Goal: Information Seeking & Learning: Learn about a topic

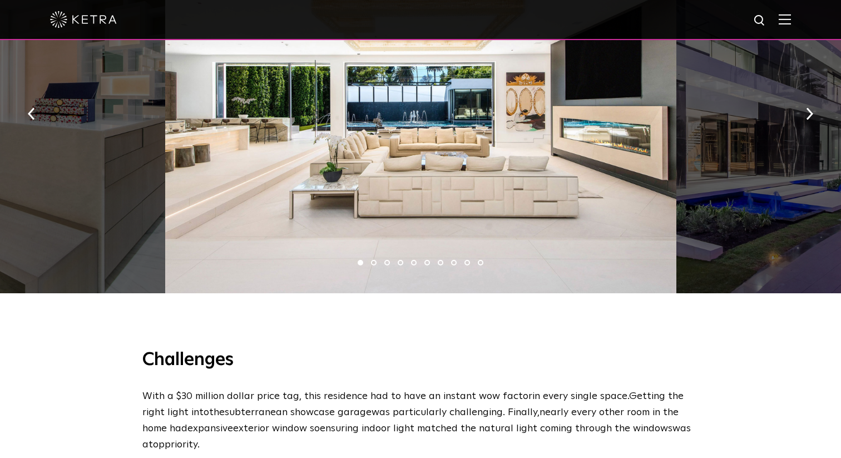
scroll to position [803, 0]
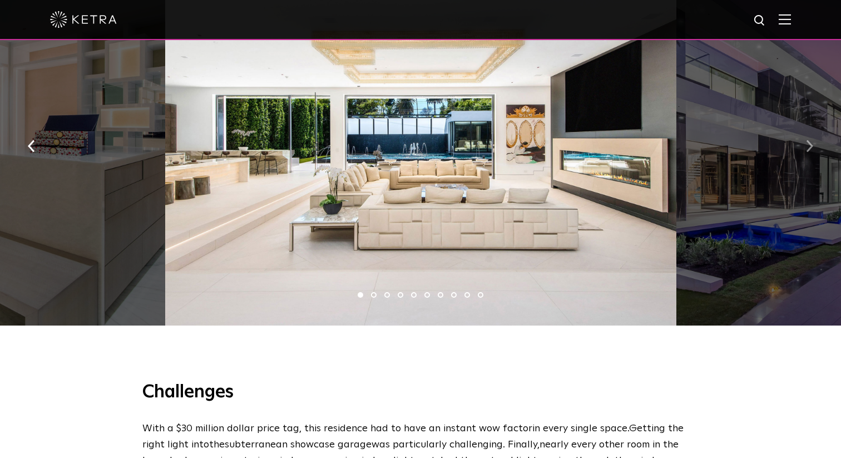
click at [813, 150] on img "button" at bounding box center [809, 146] width 7 height 12
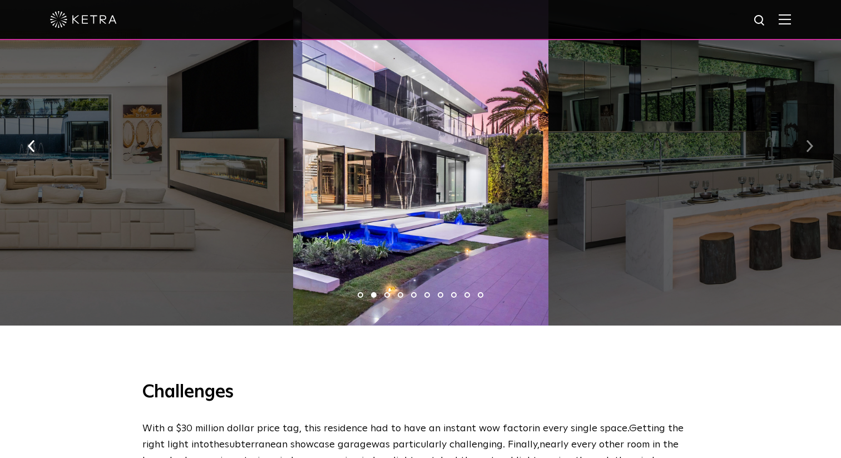
click at [813, 150] on img "button" at bounding box center [809, 146] width 7 height 12
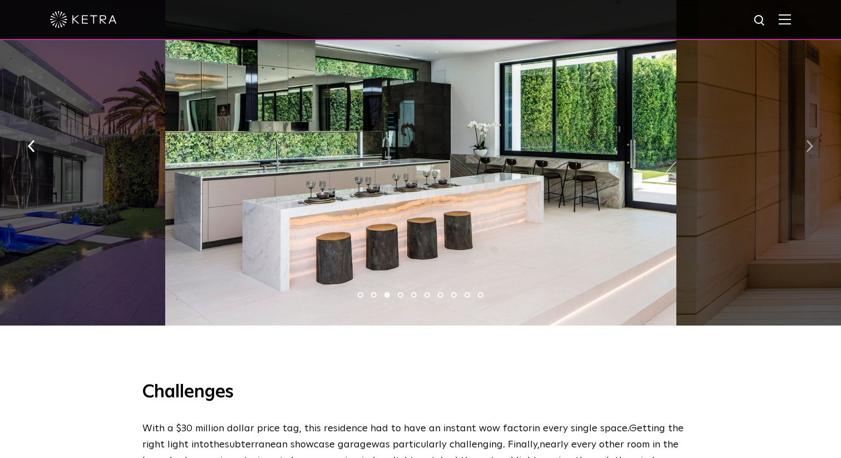
click at [813, 150] on img "button" at bounding box center [809, 146] width 7 height 12
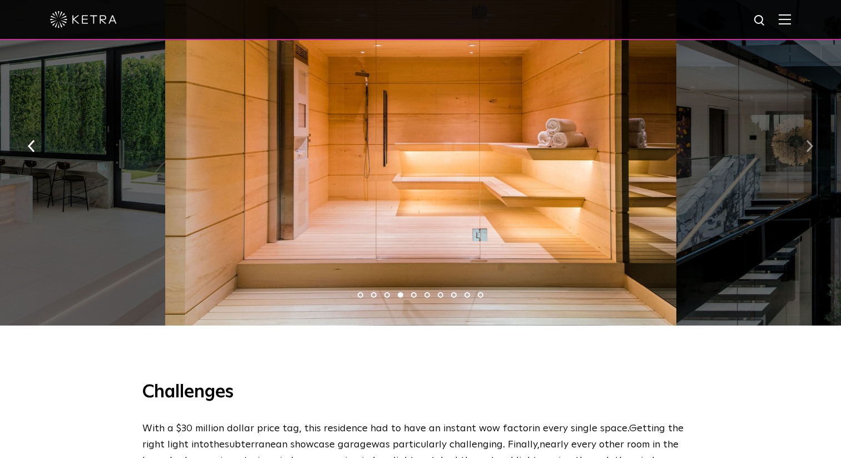
click at [813, 150] on img "button" at bounding box center [809, 146] width 7 height 12
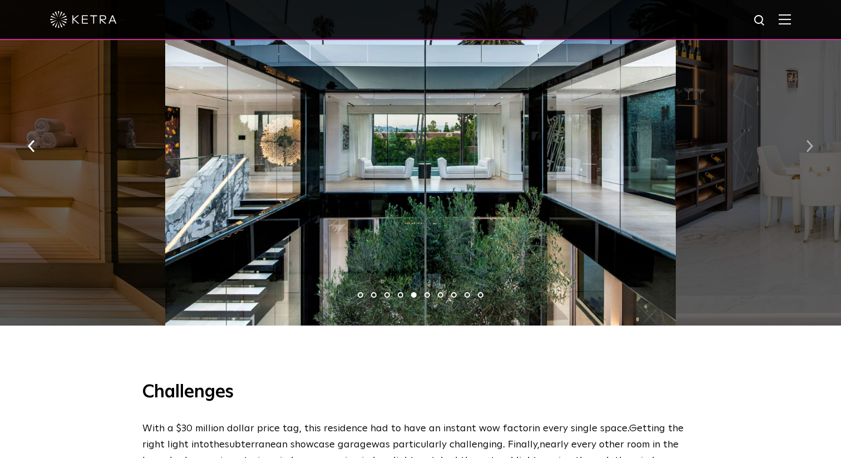
click at [813, 150] on img "button" at bounding box center [809, 146] width 7 height 12
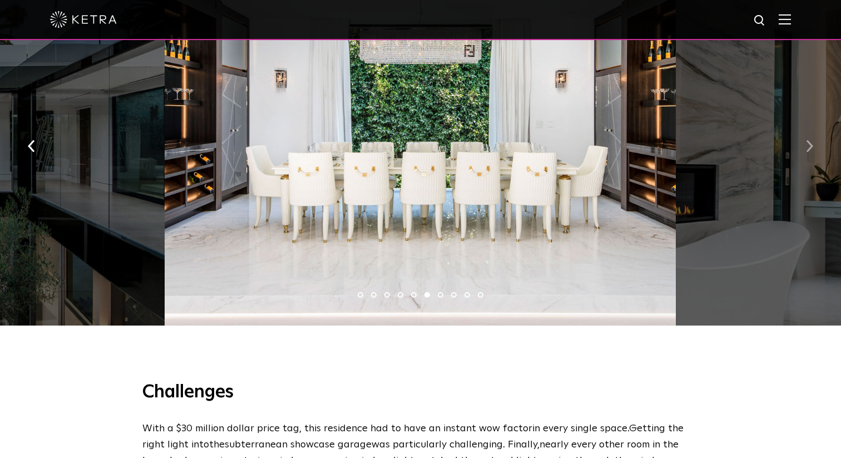
click at [813, 150] on img "button" at bounding box center [809, 146] width 7 height 12
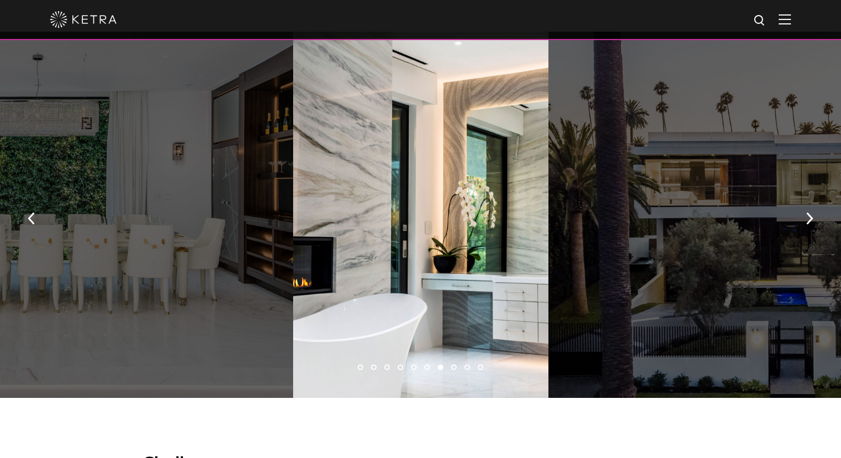
scroll to position [728, 0]
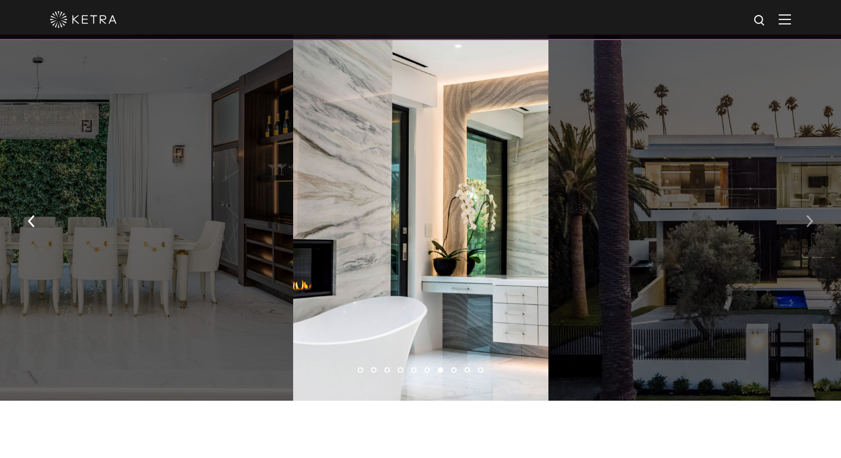
click at [815, 222] on button "button" at bounding box center [810, 220] width 24 height 38
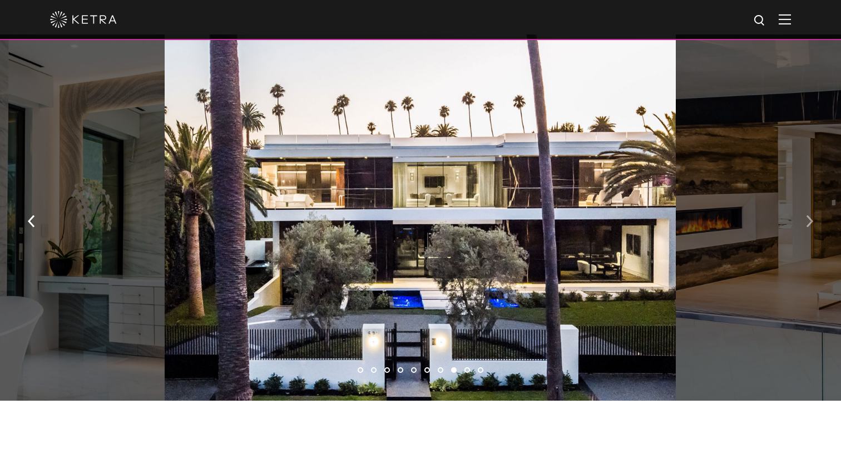
click at [815, 222] on button "button" at bounding box center [810, 220] width 24 height 38
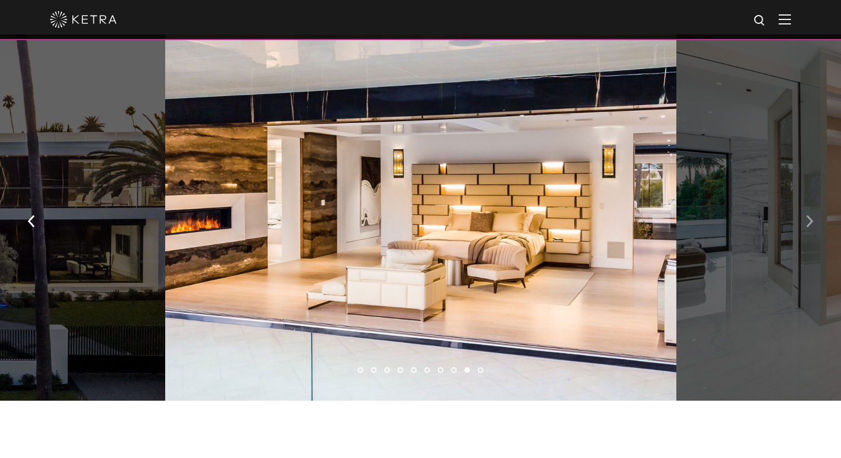
click at [815, 222] on button "button" at bounding box center [810, 220] width 24 height 38
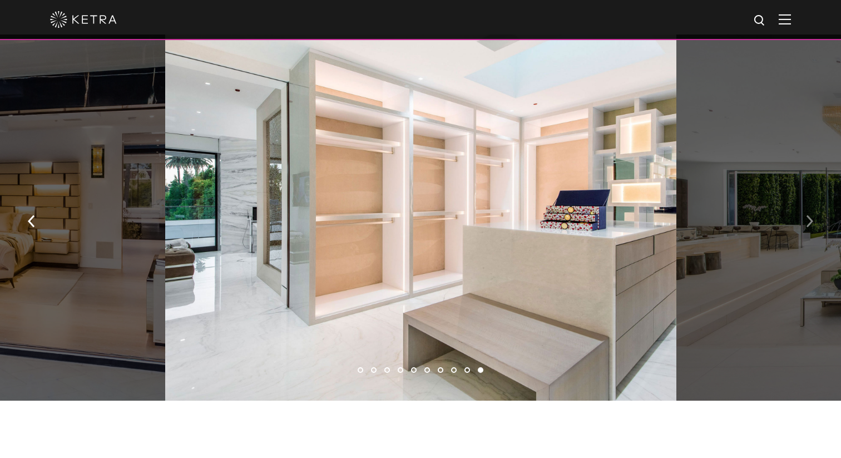
click at [815, 222] on button "button" at bounding box center [810, 220] width 24 height 38
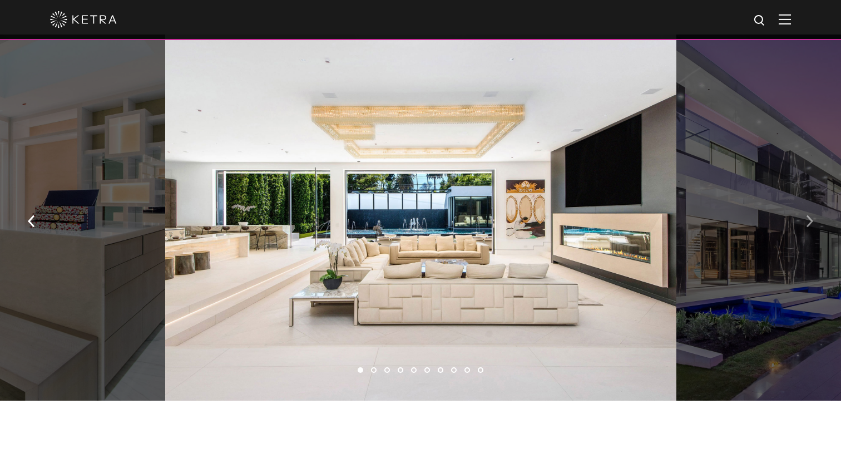
click at [815, 222] on button "button" at bounding box center [810, 220] width 24 height 38
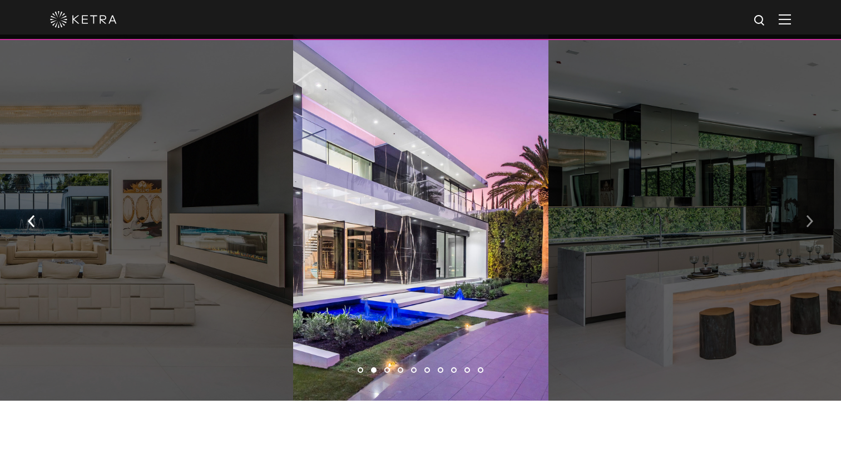
click at [815, 222] on button "button" at bounding box center [810, 220] width 24 height 38
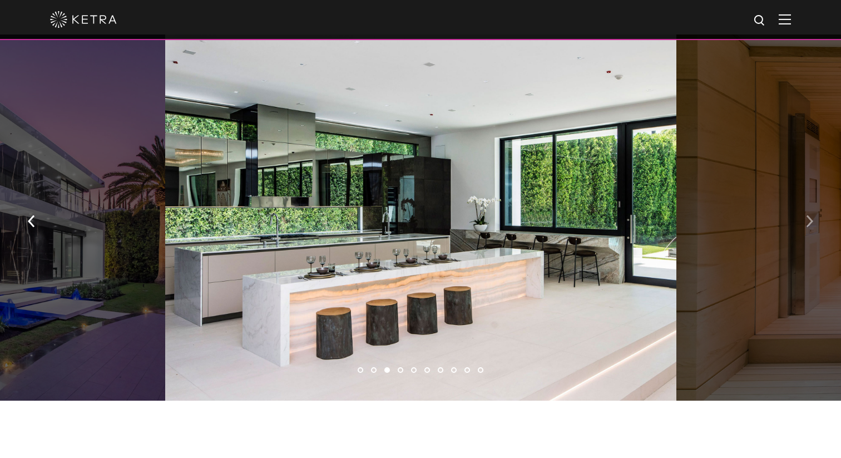
click at [815, 222] on button "button" at bounding box center [810, 220] width 24 height 38
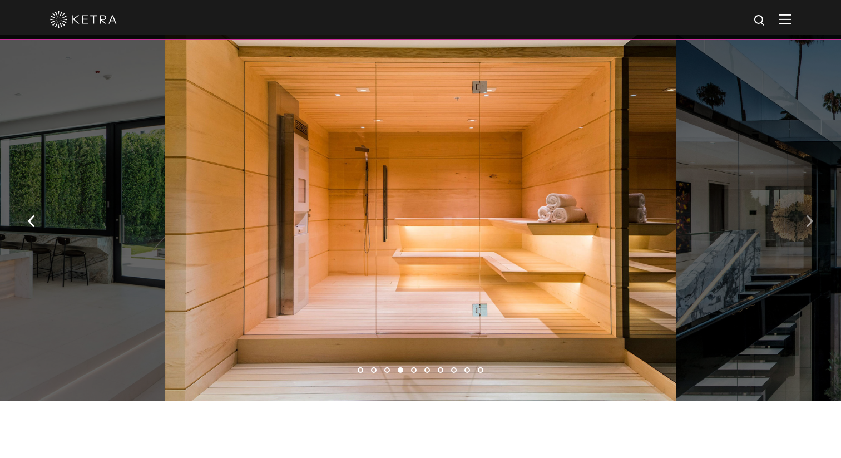
click at [815, 222] on button "button" at bounding box center [810, 220] width 24 height 38
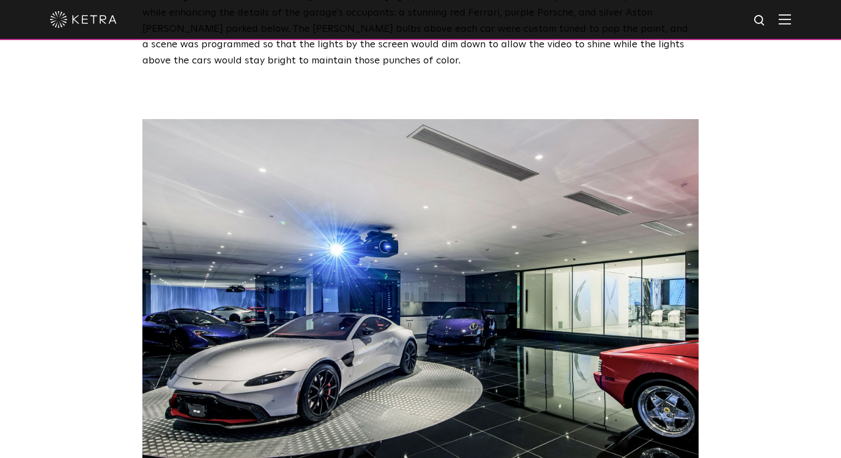
scroll to position [1833, 0]
